Goal: Find specific page/section: Find specific page/section

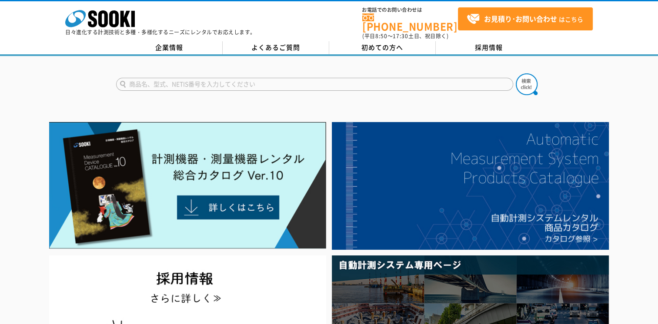
click at [157, 78] on input "text" at bounding box center [314, 84] width 397 height 13
type input "PVA18340"
click at [516, 73] on button at bounding box center [527, 84] width 22 height 22
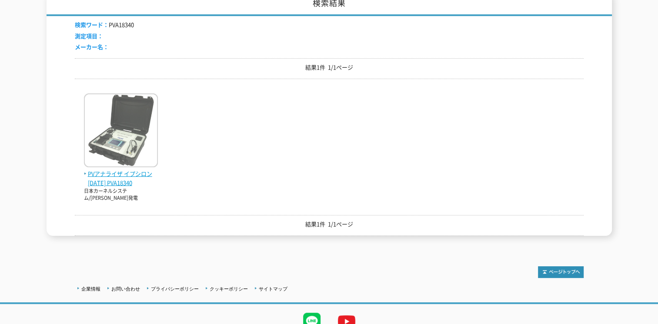
click at [110, 170] on span "PVアナライザ イプシロン[DATE] PVA18340" at bounding box center [121, 179] width 74 height 18
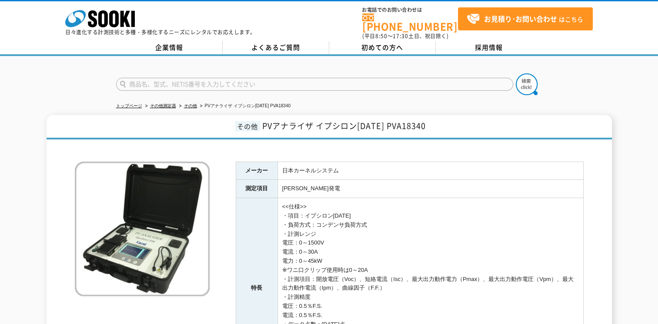
drag, startPoint x: 600, startPoint y: 98, endPoint x: 614, endPoint y: 10, distance: 89.4
click at [600, 98] on div "トップページ その他測定器 その他 PVアナライザ イプシロン1500 PVA18340 その他 PVアナライザ イプシロン1500 PVA18340 メーカ…" at bounding box center [329, 244] width 658 height 377
